Goal: Transaction & Acquisition: Purchase product/service

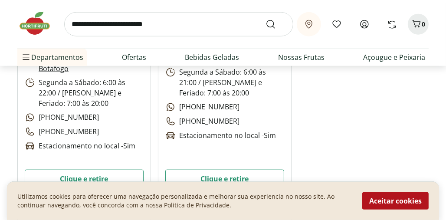
scroll to position [618, 0]
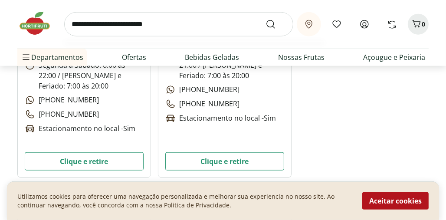
click at [215, 23] on input "search" at bounding box center [178, 24] width 229 height 24
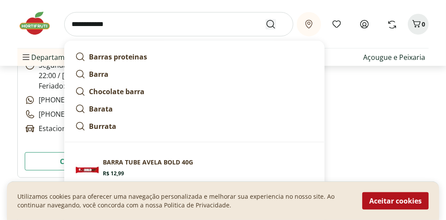
type input "**********"
click at [270, 24] on icon "Submit Search" at bounding box center [271, 24] width 10 height 10
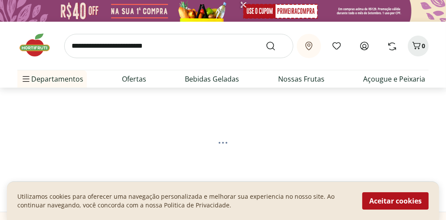
select select "**********"
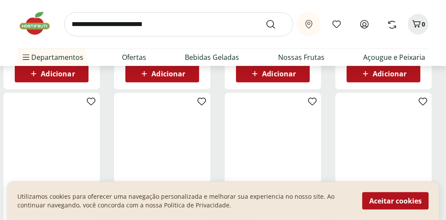
scroll to position [286, 0]
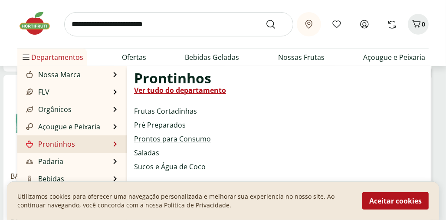
click at [152, 138] on link "Prontos para Consumo" at bounding box center [172, 139] width 77 height 10
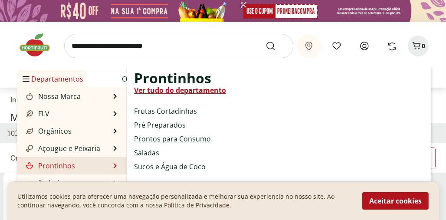
select select "**********"
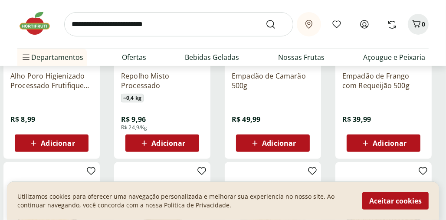
scroll to position [204, 0]
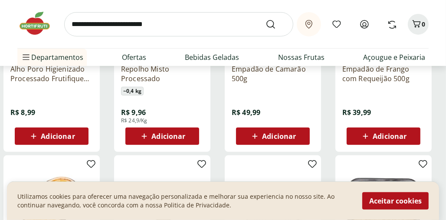
click at [76, 134] on div "Adicionar" at bounding box center [52, 136] width 60 height 16
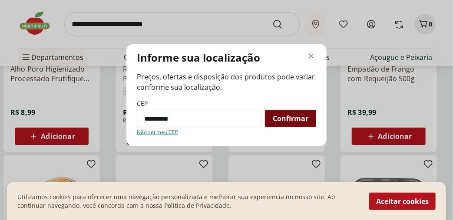
type input "*********"
click at [280, 121] on span "Confirmar" at bounding box center [291, 118] width 36 height 7
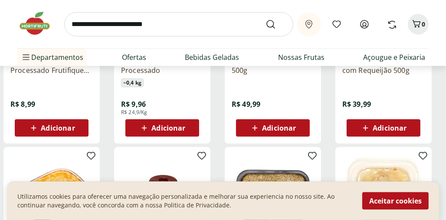
scroll to position [220, 0]
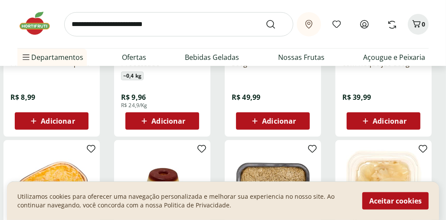
click at [59, 120] on span "Adicionar" at bounding box center [58, 121] width 34 height 7
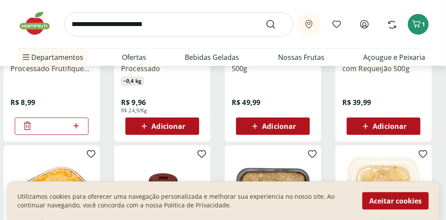
scroll to position [225, 0]
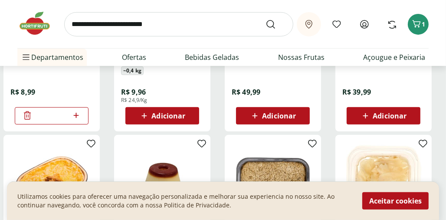
click at [164, 115] on span "Adicionar" at bounding box center [168, 115] width 34 height 7
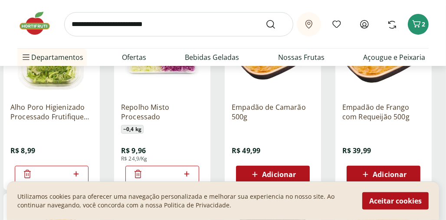
scroll to position [140, 0]
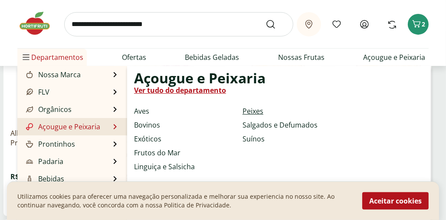
click at [250, 110] on link "Peixes" at bounding box center [253, 111] width 21 height 10
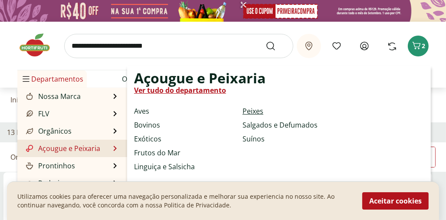
select select "**********"
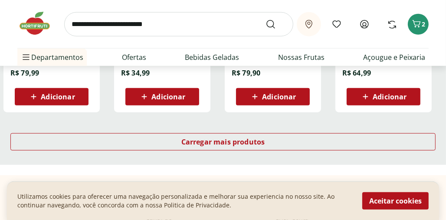
scroll to position [622, 0]
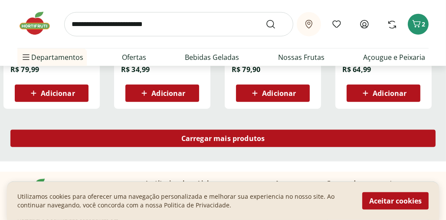
click at [221, 136] on span "Carregar mais produtos" at bounding box center [223, 138] width 84 height 7
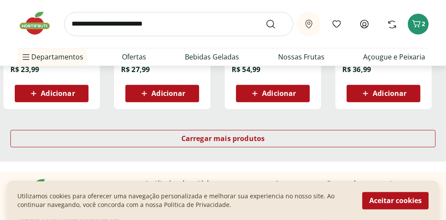
scroll to position [1229, 0]
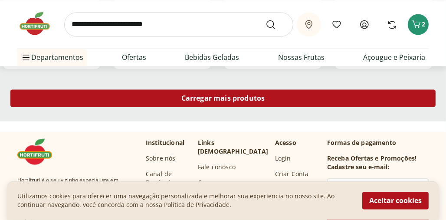
click at [247, 95] on span "Carregar mais produtos" at bounding box center [223, 98] width 84 height 7
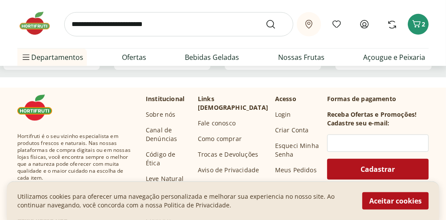
scroll to position [350, 0]
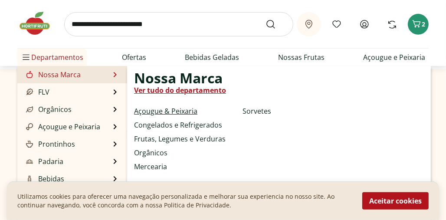
click at [151, 111] on link "Açougue & Peixaria" at bounding box center [165, 111] width 63 height 10
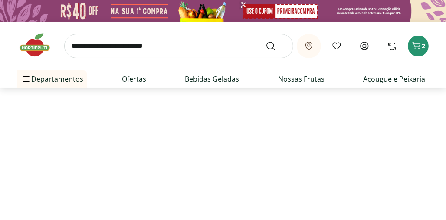
select select "**********"
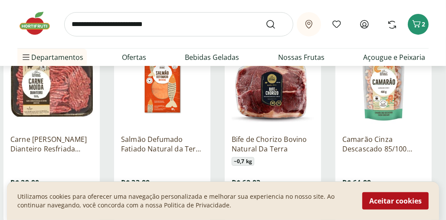
scroll to position [100, 0]
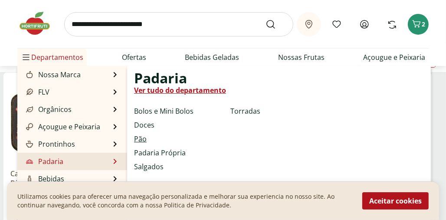
click at [139, 138] on link "Pão" at bounding box center [140, 139] width 13 height 10
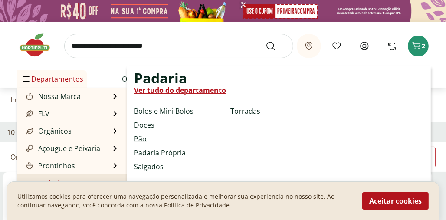
select select "**********"
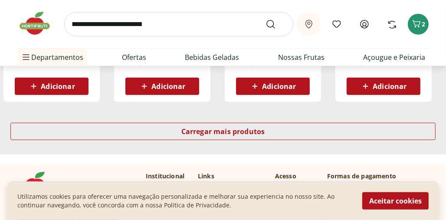
scroll to position [639, 0]
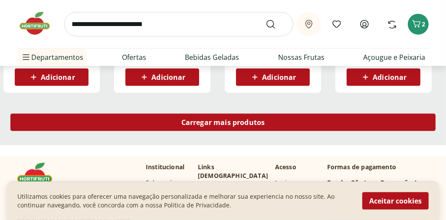
click at [247, 120] on span "Carregar mais produtos" at bounding box center [223, 122] width 84 height 7
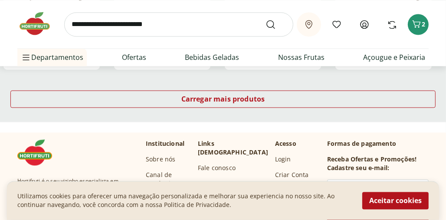
scroll to position [1247, 0]
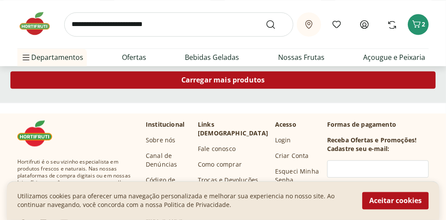
click at [239, 79] on span "Carregar mais produtos" at bounding box center [223, 79] width 84 height 7
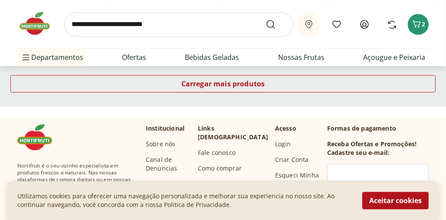
scroll to position [1827, 0]
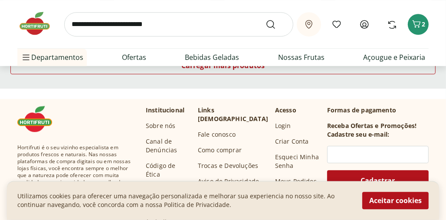
click at [217, 65] on ul "Departamentos Nossa Marca Nossa Marca Ver tudo do departamento Açougue & Peixar…" at bounding box center [222, 57] width 411 height 17
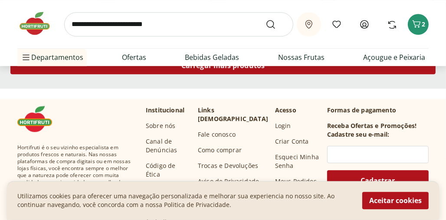
click at [216, 69] on span "Carregar mais produtos" at bounding box center [223, 65] width 84 height 7
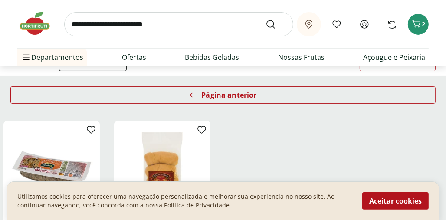
scroll to position [94, 0]
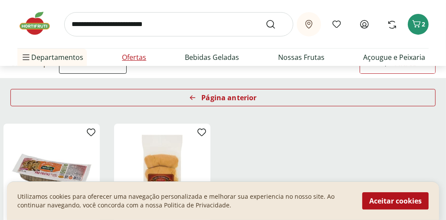
click at [127, 56] on link "Ofertas" at bounding box center [134, 57] width 24 height 10
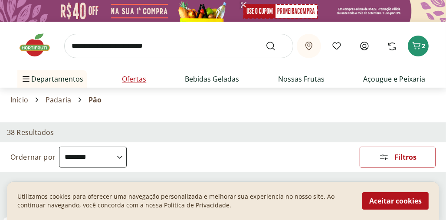
select select "**********"
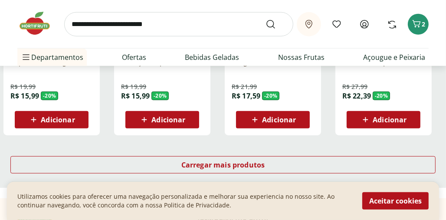
scroll to position [605, 0]
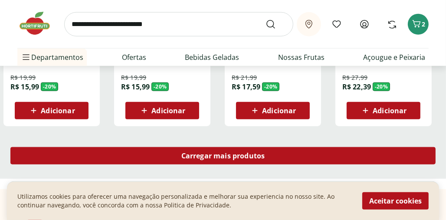
click at [237, 157] on span "Carregar mais produtos" at bounding box center [223, 155] width 84 height 7
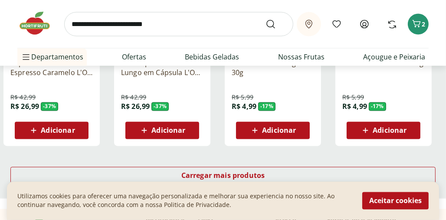
scroll to position [1134, 0]
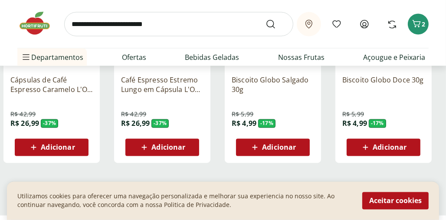
click at [392, 146] on span "Adicionar" at bounding box center [390, 147] width 34 height 7
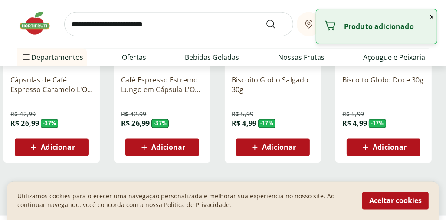
click at [409, 144] on div "Adicionar" at bounding box center [384, 148] width 60 height 16
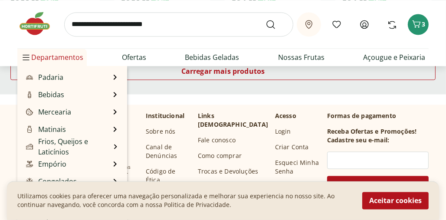
scroll to position [87, 0]
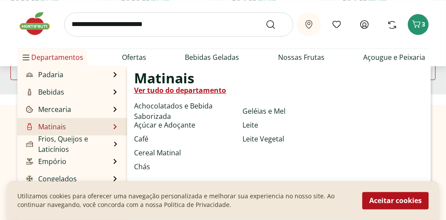
click at [45, 125] on link "Matinais" at bounding box center [45, 127] width 42 height 10
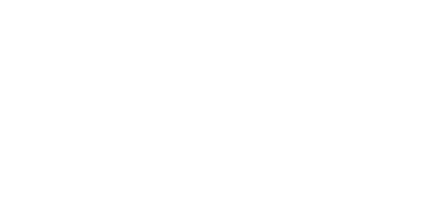
select select "**********"
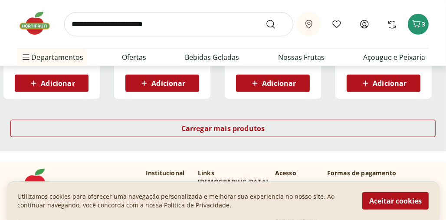
scroll to position [640, 0]
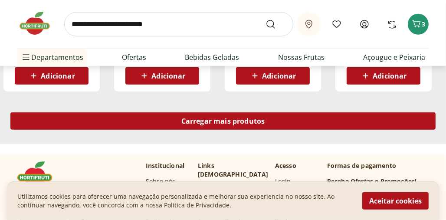
click at [243, 118] on span "Carregar mais produtos" at bounding box center [223, 121] width 84 height 7
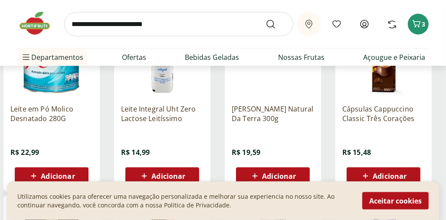
scroll to position [940, 0]
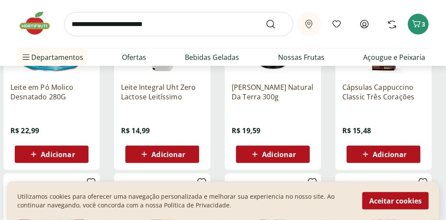
click at [293, 153] on span "Adicionar" at bounding box center [279, 154] width 34 height 7
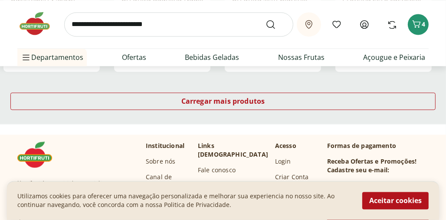
scroll to position [1228, 0]
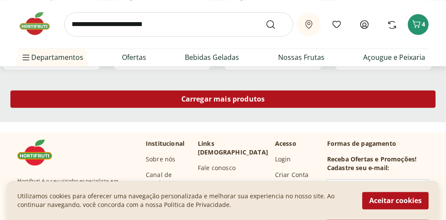
click at [250, 99] on span "Carregar mais produtos" at bounding box center [223, 98] width 84 height 7
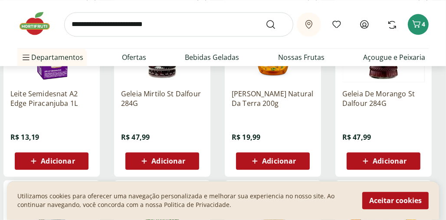
scroll to position [1527, 0]
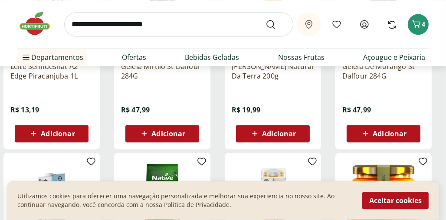
click at [286, 132] on span "Adicionar" at bounding box center [279, 133] width 34 height 7
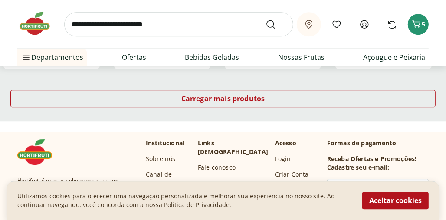
scroll to position [1801, 0]
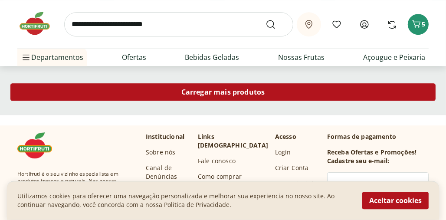
click at [245, 92] on span "Carregar mais produtos" at bounding box center [223, 92] width 84 height 7
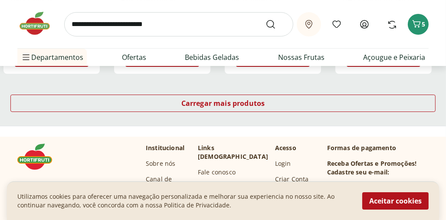
scroll to position [2378, 0]
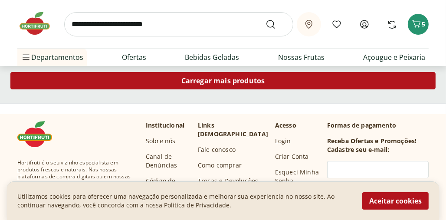
click at [245, 77] on span "Carregar mais produtos" at bounding box center [223, 80] width 84 height 7
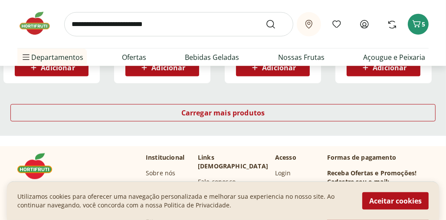
scroll to position [2943, 0]
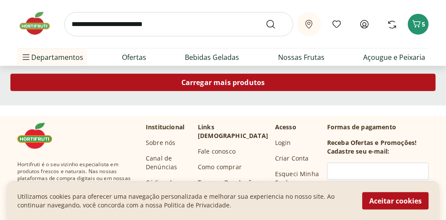
click at [254, 80] on span "Carregar mais produtos" at bounding box center [223, 82] width 84 height 7
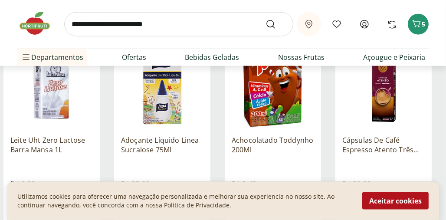
scroll to position [3221, 0]
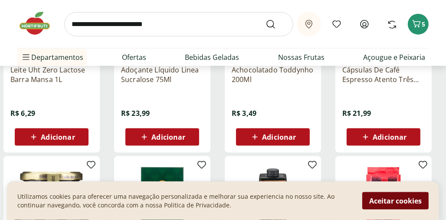
click at [408, 197] on button "Aceitar cookies" at bounding box center [395, 200] width 66 height 17
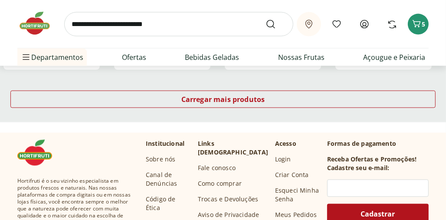
scroll to position [3497, 0]
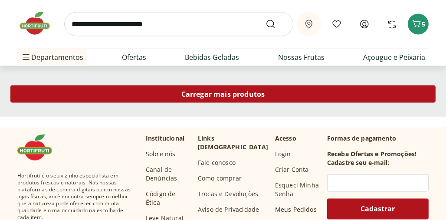
click at [241, 97] on span "Carregar mais produtos" at bounding box center [223, 94] width 84 height 7
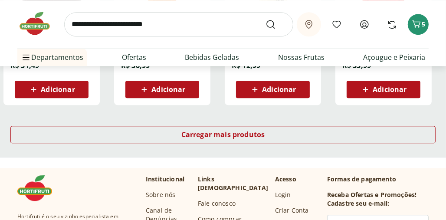
scroll to position [4067, 0]
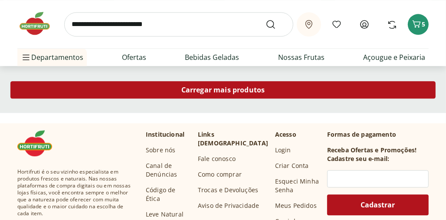
click at [236, 89] on span "Carregar mais produtos" at bounding box center [223, 89] width 84 height 7
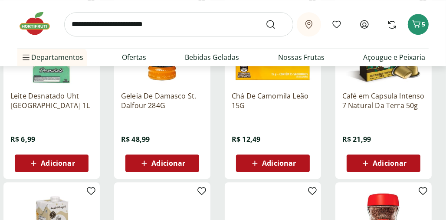
scroll to position [4146, 0]
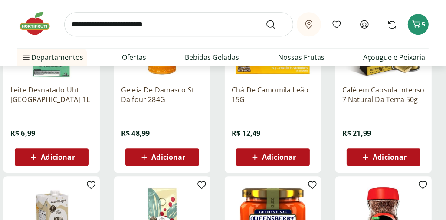
click at [278, 154] on span "Adicionar" at bounding box center [279, 157] width 34 height 7
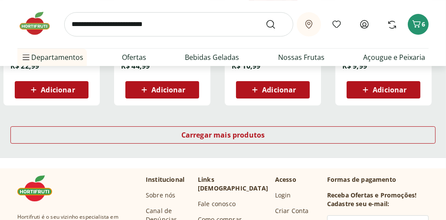
scroll to position [4594, 0]
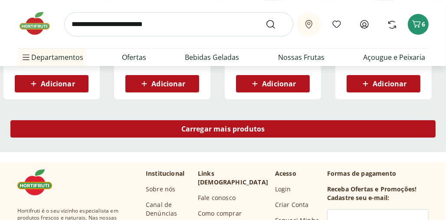
click at [246, 131] on span "Carregar mais produtos" at bounding box center [223, 128] width 84 height 7
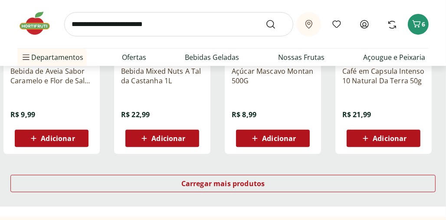
scroll to position [5123, 0]
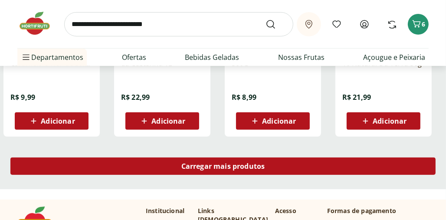
click at [325, 167] on div "Carregar mais produtos" at bounding box center [222, 166] width 425 height 17
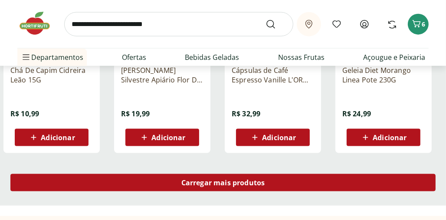
scroll to position [5724, 0]
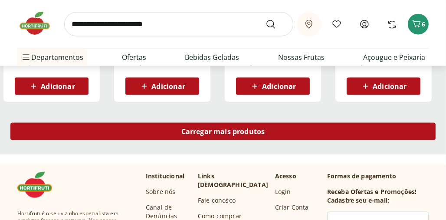
click at [258, 128] on span "Carregar mais produtos" at bounding box center [223, 131] width 84 height 7
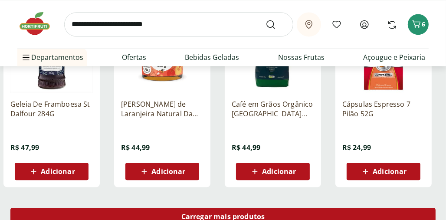
scroll to position [6308, 0]
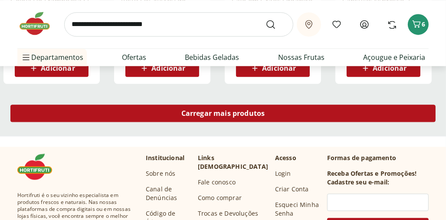
click at [254, 114] on span "Carregar mais produtos" at bounding box center [223, 113] width 84 height 7
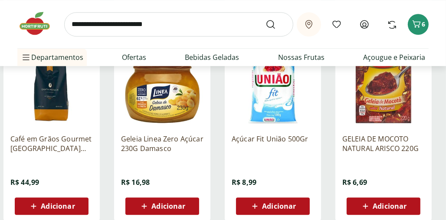
scroll to position [6565, 0]
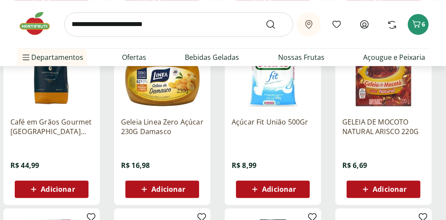
click at [168, 186] on span "Adicionar" at bounding box center [168, 189] width 34 height 7
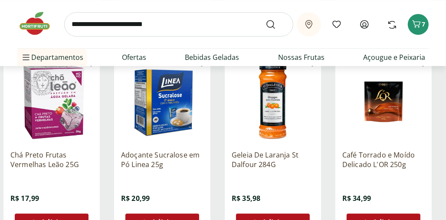
scroll to position [6737, 0]
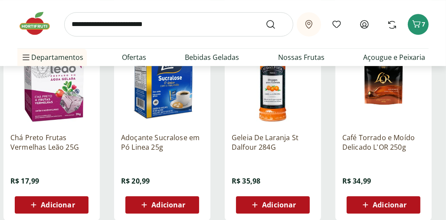
click at [60, 198] on div "Adicionar" at bounding box center [52, 205] width 60 height 16
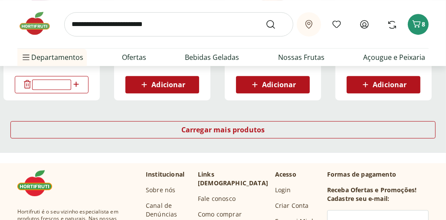
scroll to position [6874, 0]
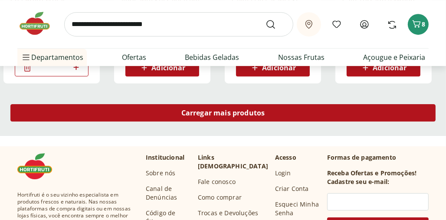
click at [218, 112] on span "Carregar mais produtos" at bounding box center [223, 112] width 84 height 7
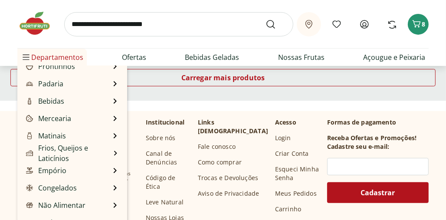
scroll to position [87, 0]
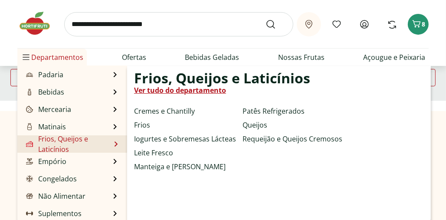
click at [79, 143] on link "Frios, Queijos e Laticínios" at bounding box center [67, 144] width 86 height 21
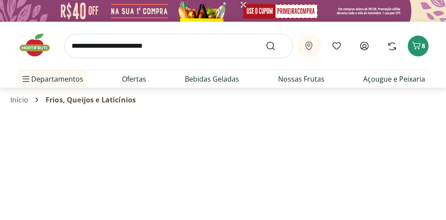
select select "**********"
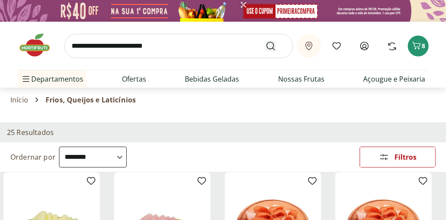
click at [267, 48] on icon "Submit Search" at bounding box center [271, 46] width 10 height 10
click at [266, 41] on button "Submit Search" at bounding box center [276, 46] width 21 height 10
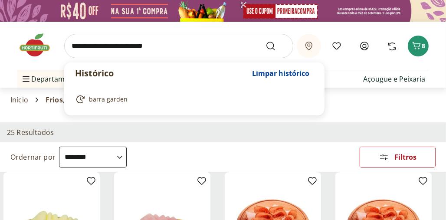
click at [232, 52] on input "search" at bounding box center [178, 46] width 229 height 24
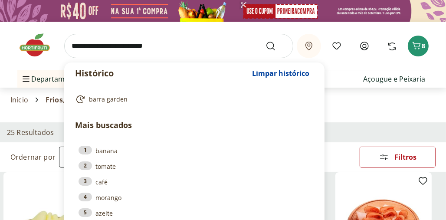
click at [214, 46] on input "search" at bounding box center [178, 46] width 229 height 24
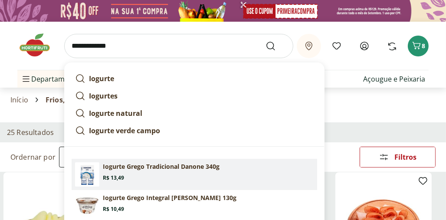
click at [211, 164] on p "Iogurte Grego Tradicional Danone 340g" at bounding box center [161, 166] width 117 height 9
type input "**********"
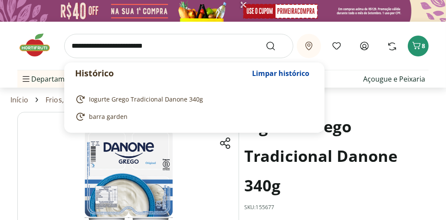
click at [185, 49] on input "search" at bounding box center [178, 46] width 229 height 24
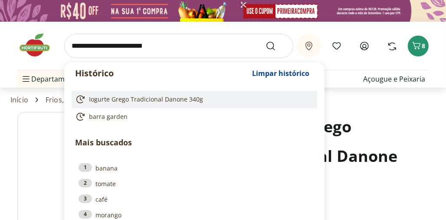
click at [117, 96] on span "Iogurte Grego Tradicional Danone 340g" at bounding box center [146, 99] width 114 height 9
type input "**********"
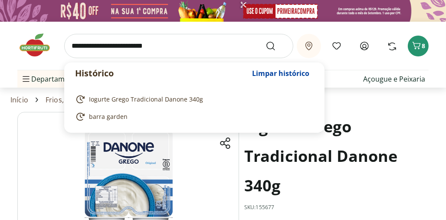
click at [145, 46] on input "search" at bounding box center [178, 46] width 229 height 24
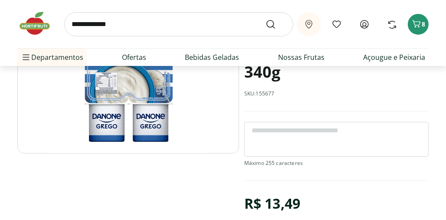
scroll to position [97, 0]
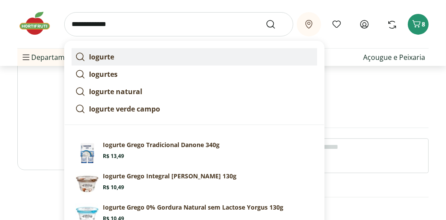
click at [112, 59] on strong "Iogurte" at bounding box center [101, 57] width 25 height 10
type input "*******"
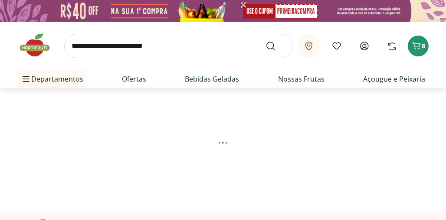
select select "**********"
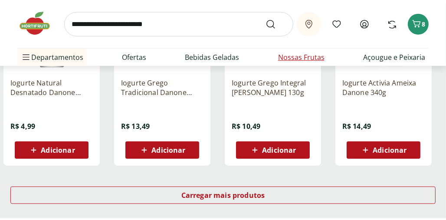
scroll to position [584, 0]
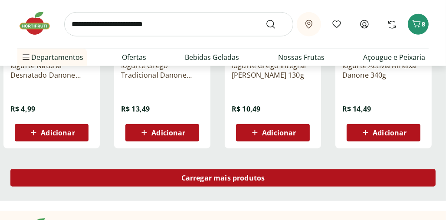
click at [217, 175] on span "Carregar mais produtos" at bounding box center [223, 177] width 84 height 7
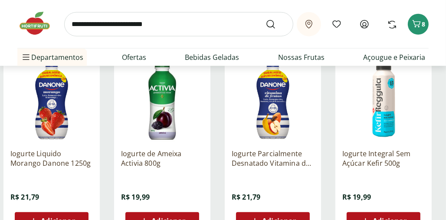
scroll to position [704, 0]
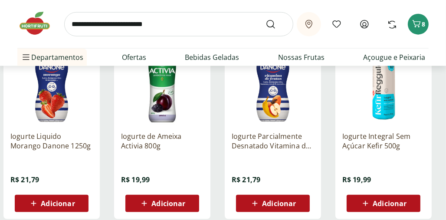
click at [171, 200] on span "Adicionar" at bounding box center [168, 203] width 34 height 7
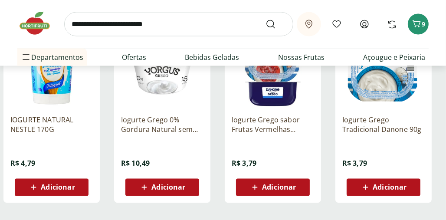
scroll to position [1100, 0]
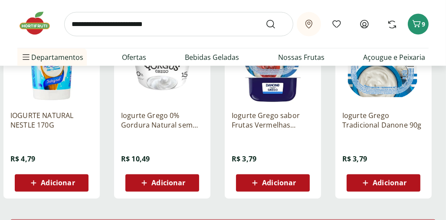
click at [386, 180] on span "Adicionar" at bounding box center [390, 183] width 34 height 7
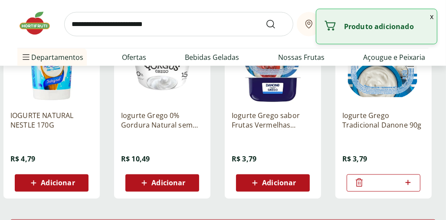
click at [408, 179] on icon at bounding box center [408, 183] width 11 height 10
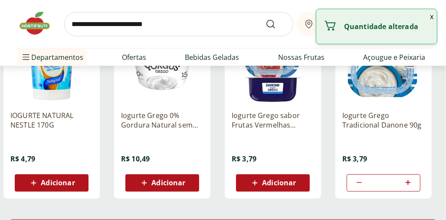
click at [408, 179] on icon at bounding box center [408, 183] width 11 height 10
type input "*"
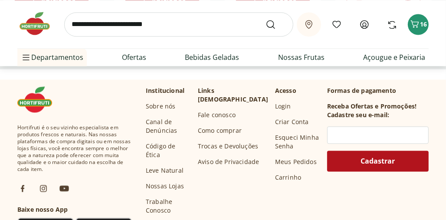
scroll to position [1299, 0]
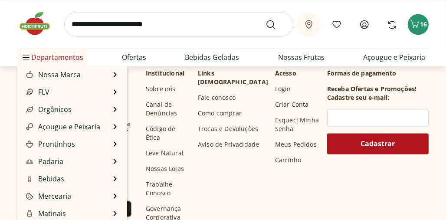
click at [68, 57] on span "Departamentos" at bounding box center [52, 57] width 63 height 21
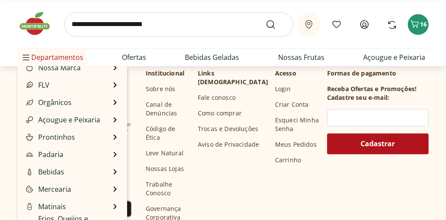
scroll to position [0, 0]
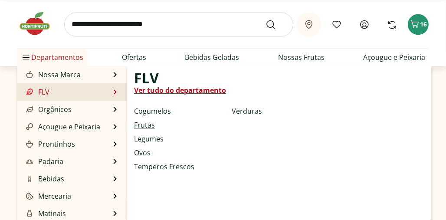
click at [148, 122] on link "Frutas" at bounding box center [144, 125] width 21 height 10
select select "**********"
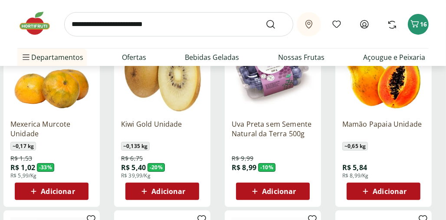
scroll to position [160, 0]
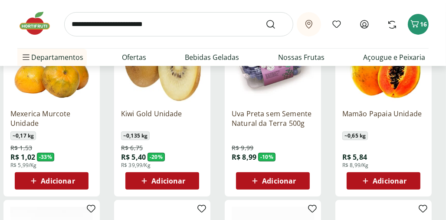
click at [378, 179] on span "Adicionar" at bounding box center [390, 181] width 34 height 7
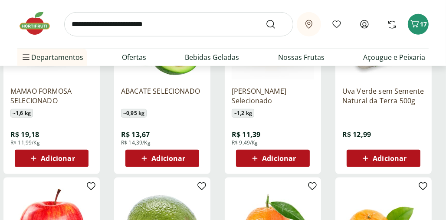
scroll to position [386, 0]
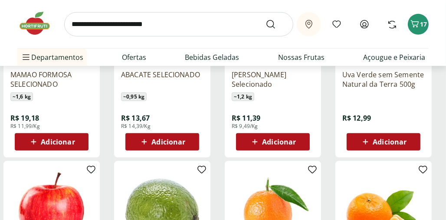
click at [381, 141] on span "Adicionar" at bounding box center [390, 141] width 34 height 7
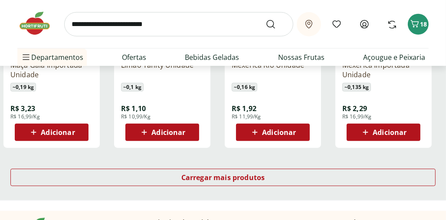
scroll to position [585, 0]
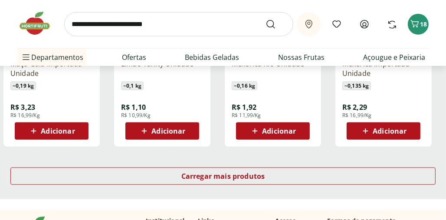
click at [272, 130] on span "Adicionar" at bounding box center [279, 131] width 34 height 7
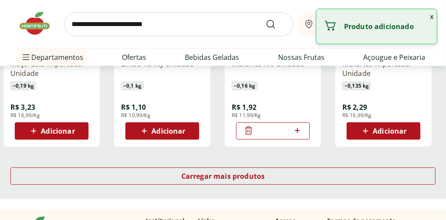
click at [299, 131] on icon at bounding box center [297, 130] width 11 height 10
type input "*"
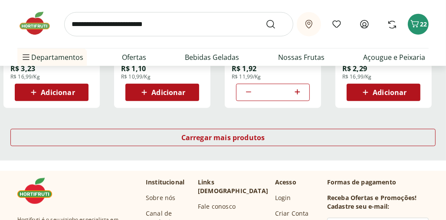
scroll to position [627, 0]
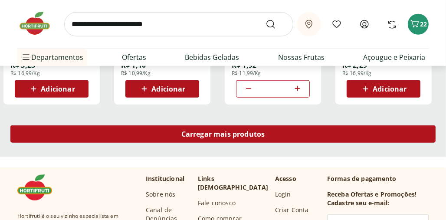
click at [245, 134] on span "Carregar mais produtos" at bounding box center [223, 134] width 84 height 7
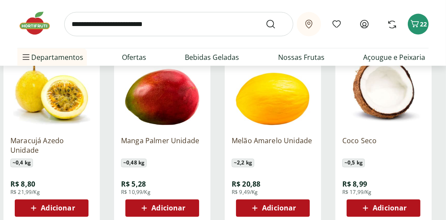
scroll to position [1091, 0]
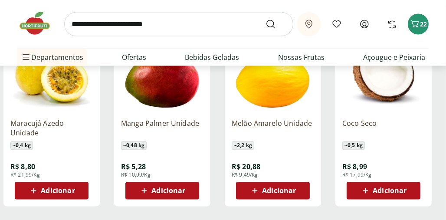
click at [173, 189] on span "Adicionar" at bounding box center [168, 191] width 34 height 7
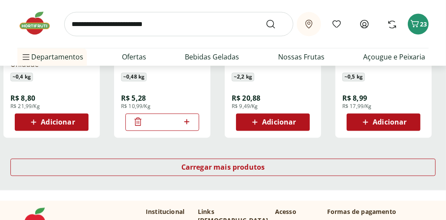
scroll to position [1177, 0]
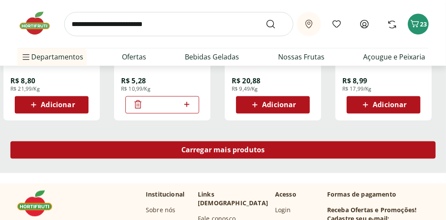
click at [214, 154] on span "Carregar mais produtos" at bounding box center [223, 150] width 84 height 7
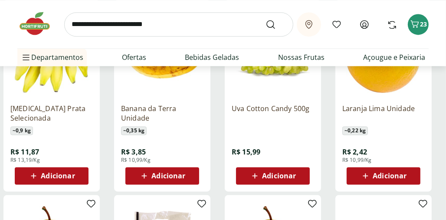
scroll to position [1280, 0]
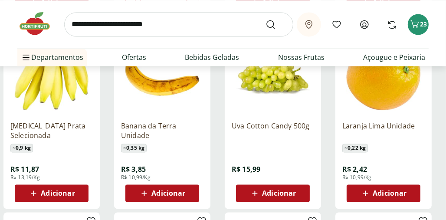
click at [63, 191] on span "Adicionar" at bounding box center [58, 193] width 34 height 7
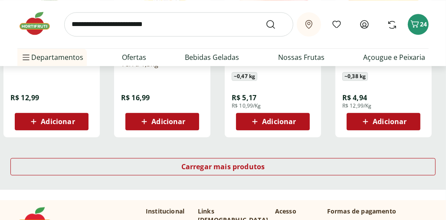
scroll to position [1743, 0]
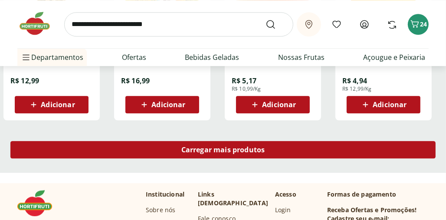
click at [251, 146] on span "Carregar mais produtos" at bounding box center [223, 149] width 84 height 7
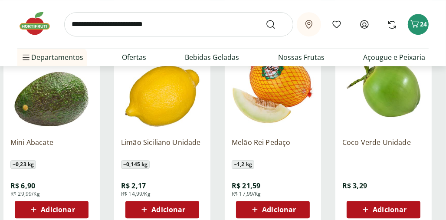
scroll to position [1847, 0]
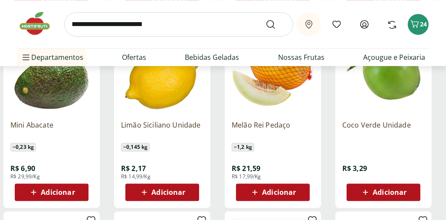
click at [64, 190] on span "Adicionar" at bounding box center [58, 192] width 34 height 7
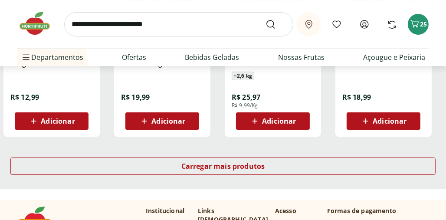
scroll to position [2310, 0]
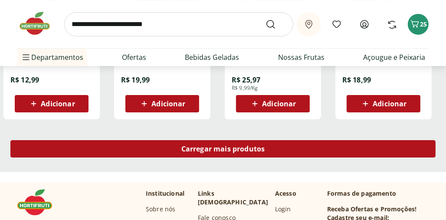
click at [278, 149] on div "Carregar mais produtos" at bounding box center [222, 148] width 425 height 17
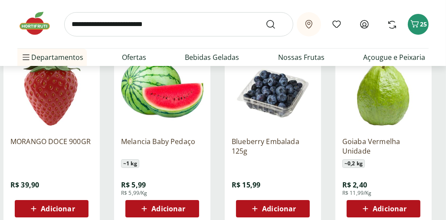
scroll to position [2413, 0]
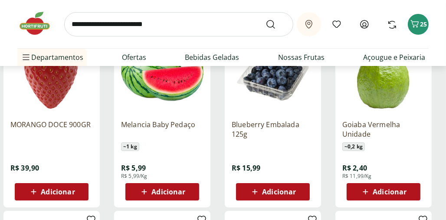
click at [270, 191] on span "Adicionar" at bounding box center [279, 191] width 34 height 7
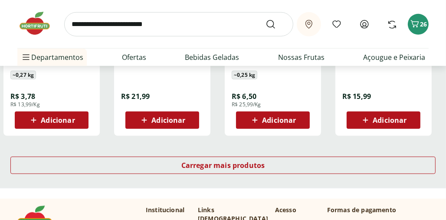
scroll to position [2877, 0]
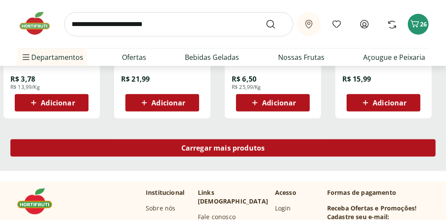
click at [277, 148] on div "Carregar mais produtos" at bounding box center [222, 147] width 425 height 17
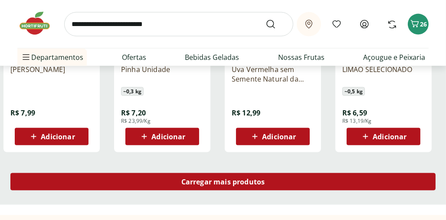
scroll to position [3427, 0]
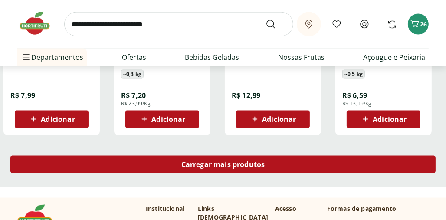
click at [264, 166] on span "Carregar mais produtos" at bounding box center [223, 164] width 84 height 7
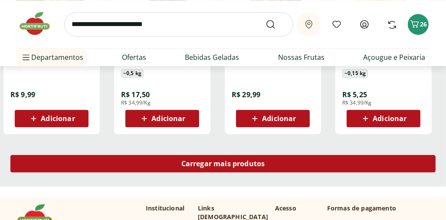
scroll to position [4010, 0]
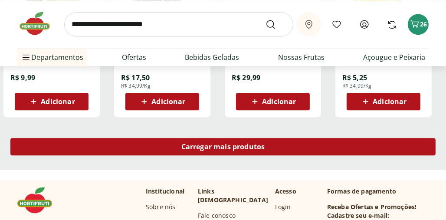
click at [257, 149] on span "Carregar mais produtos" at bounding box center [223, 146] width 84 height 7
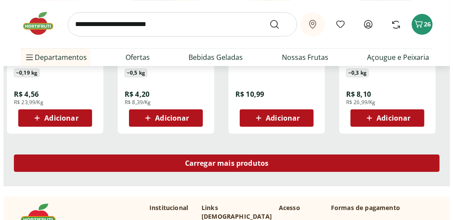
scroll to position [4577, 0]
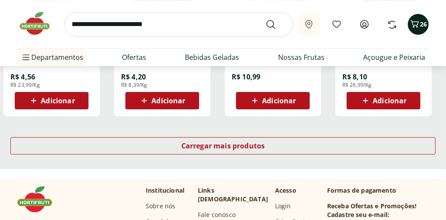
click at [418, 19] on icon "Carrinho" at bounding box center [415, 24] width 10 height 10
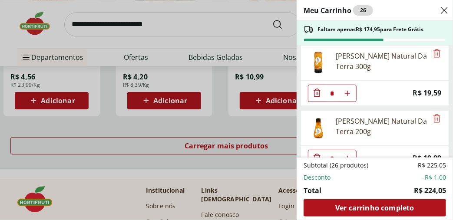
scroll to position [206, 0]
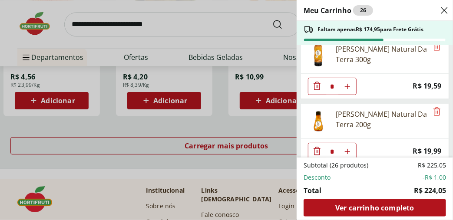
click at [315, 147] on icon "Diminuir Quantidade" at bounding box center [316, 151] width 7 height 8
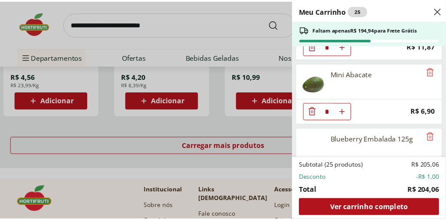
scroll to position [913, 0]
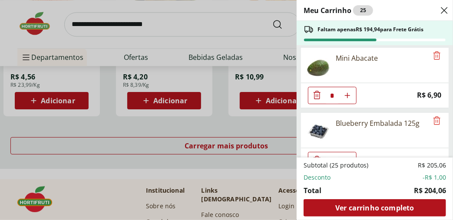
click at [102, 24] on div "Meu Carrinho 25 Faltam apenas R$ 194,94 para Frete Grátis Alho Poro Higienizado…" at bounding box center [226, 110] width 453 height 220
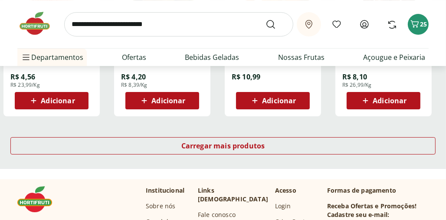
click at [164, 24] on input "search" at bounding box center [178, 24] width 229 height 24
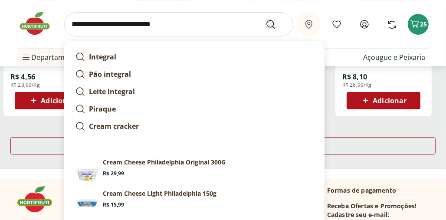
type input "**********"
click at [270, 23] on icon "Submit Search" at bounding box center [271, 24] width 10 height 10
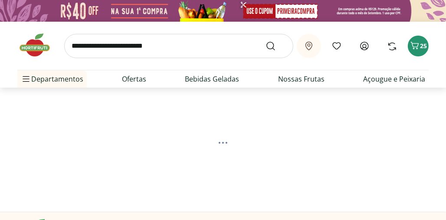
select select "**********"
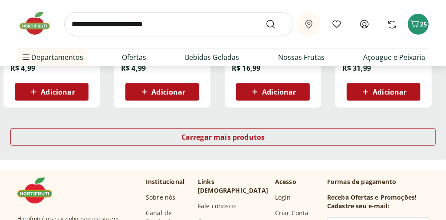
scroll to position [626, 0]
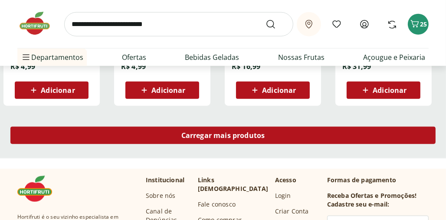
click at [253, 129] on div "Carregar mais produtos" at bounding box center [222, 135] width 425 height 17
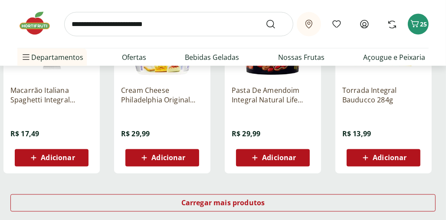
scroll to position [1090, 0]
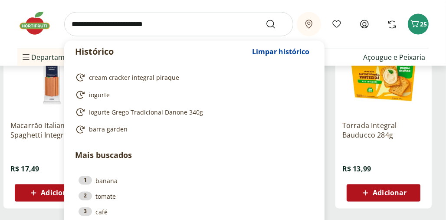
click at [211, 31] on input "search" at bounding box center [178, 24] width 229 height 24
click at [180, 26] on input "search" at bounding box center [178, 24] width 229 height 24
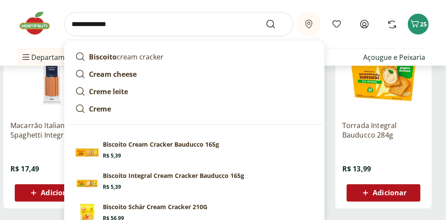
type input "**********"
click at [266, 19] on button "Submit Search" at bounding box center [276, 24] width 21 height 10
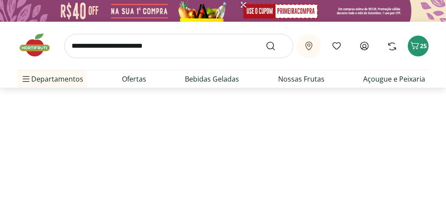
select select "**********"
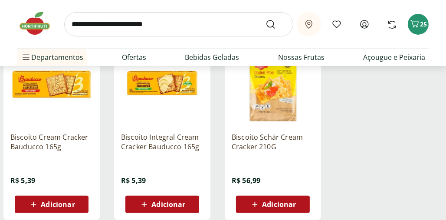
scroll to position [155, 0]
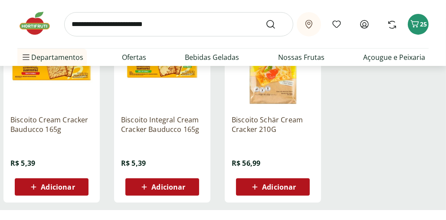
click at [164, 184] on span "Adicionar" at bounding box center [168, 187] width 34 height 7
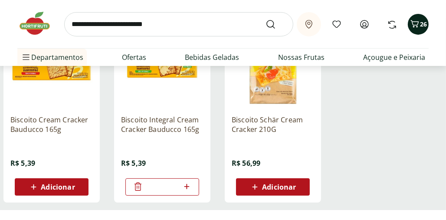
click at [415, 22] on icon "Carrinho" at bounding box center [415, 23] width 8 height 7
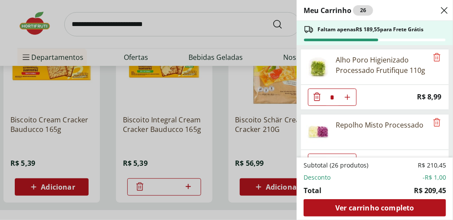
click at [189, 24] on div "Meu Carrinho 26 Faltam apenas R$ 189,55 para Frete Grátis Alho Poro Higienizado…" at bounding box center [226, 110] width 453 height 220
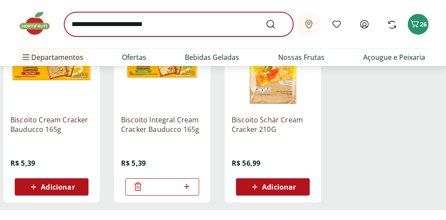
click at [408, 14] on button "26" at bounding box center [418, 24] width 21 height 21
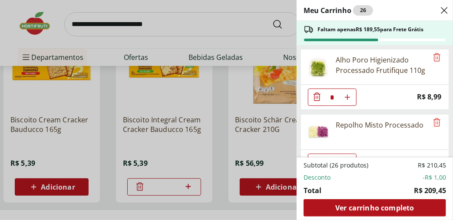
click at [129, 24] on div "Meu Carrinho 26 Faltam apenas R$ 189,55 para Frete Grátis Alho Poro Higienizado…" at bounding box center [226, 110] width 453 height 220
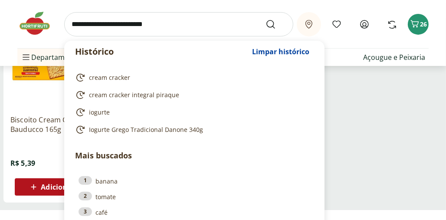
click at [128, 25] on input "search" at bounding box center [178, 24] width 229 height 24
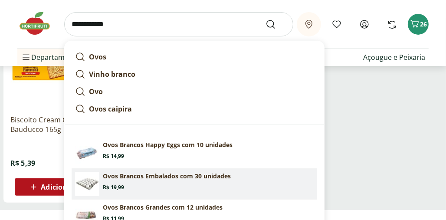
click at [114, 174] on p "Ovos Brancos Embalados com 30 unidades" at bounding box center [167, 176] width 128 height 9
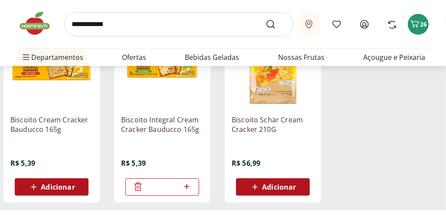
type input "**********"
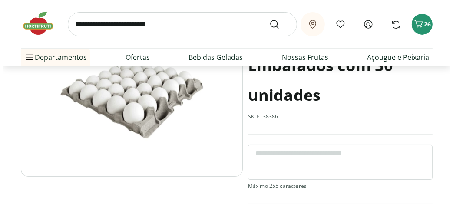
scroll to position [93, 0]
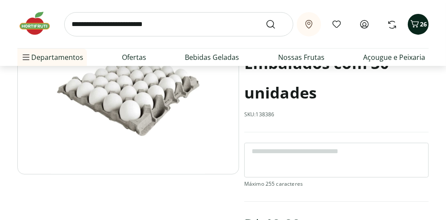
click at [421, 24] on span "26" at bounding box center [423, 24] width 7 height 8
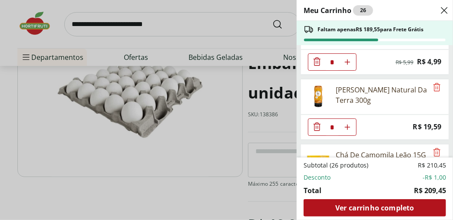
scroll to position [126, 0]
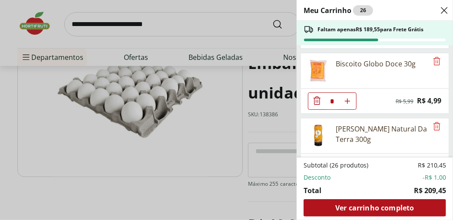
click at [347, 98] on use "Aumentar Quantidade" at bounding box center [347, 101] width 7 height 7
type input "*"
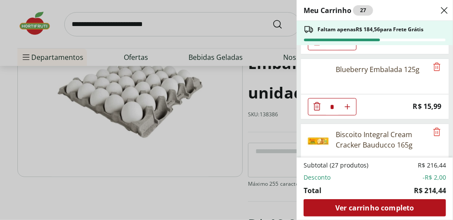
scroll to position [977, 0]
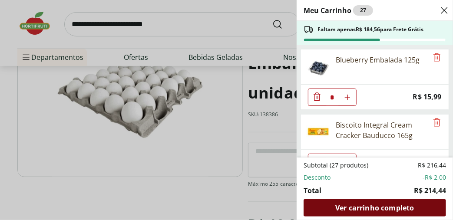
click at [417, 201] on div "Ver carrinho completo" at bounding box center [374, 207] width 142 height 17
